Goal: Information Seeking & Learning: Learn about a topic

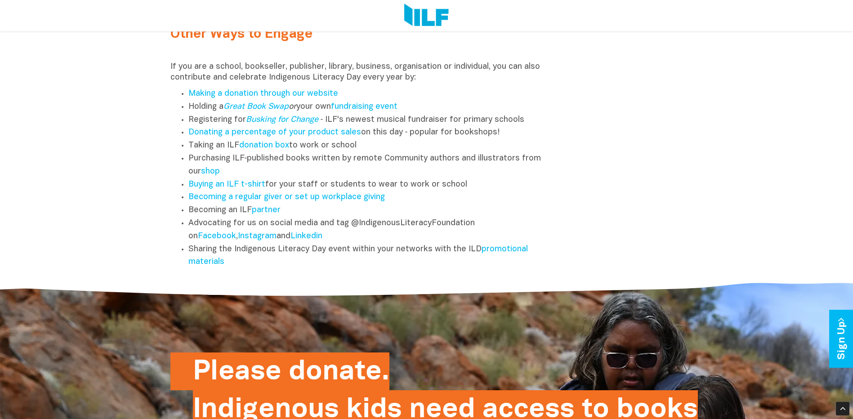
scroll to position [1149, 0]
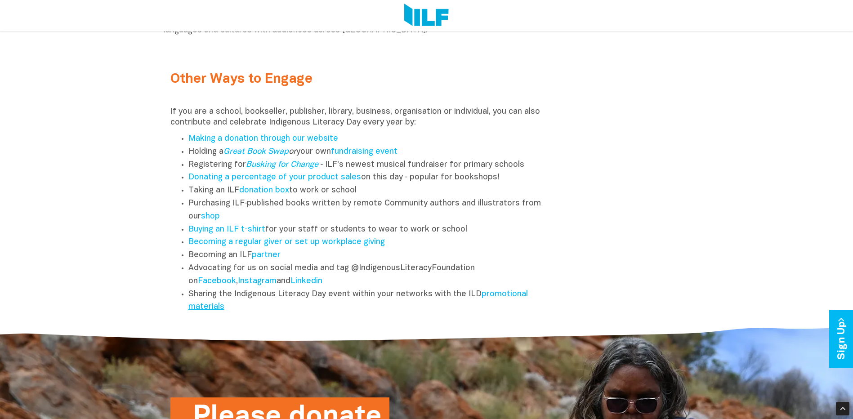
click at [495, 297] on link "promotional materials" at bounding box center [357, 300] width 339 height 21
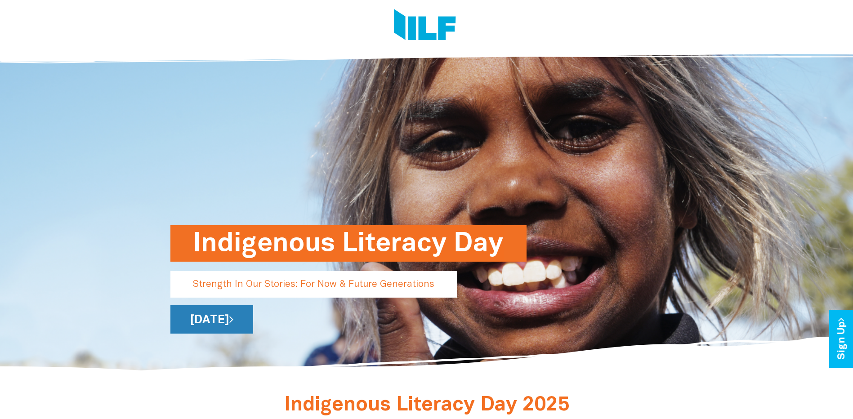
click at [253, 320] on link "[DATE]" at bounding box center [211, 319] width 83 height 28
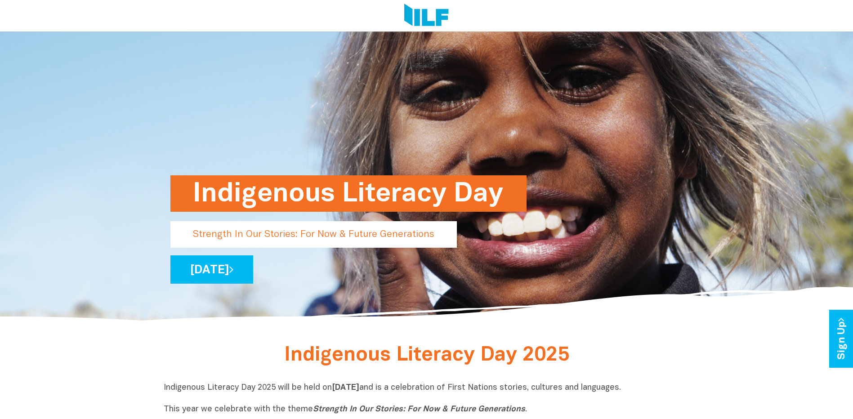
scroll to position [180, 0]
